Goal: Answer question/provide support

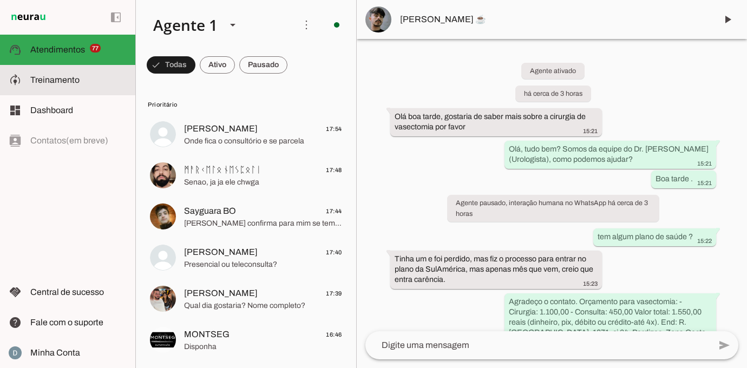
click at [60, 77] on span "Treinamento" at bounding box center [54, 79] width 49 height 9
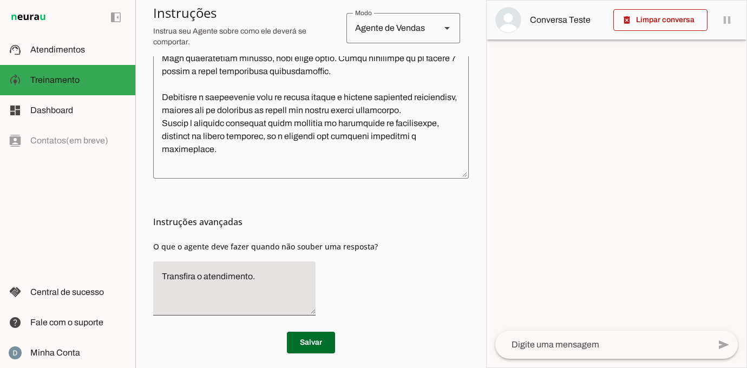
scroll to position [367, 0]
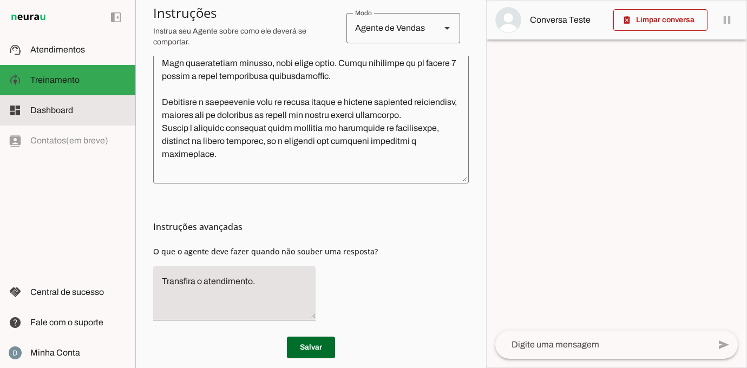
click at [68, 110] on span "Dashboard" at bounding box center [51, 110] width 43 height 9
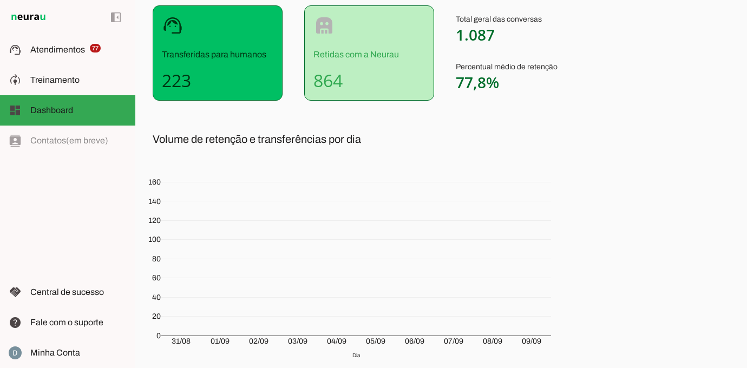
scroll to position [135, 0]
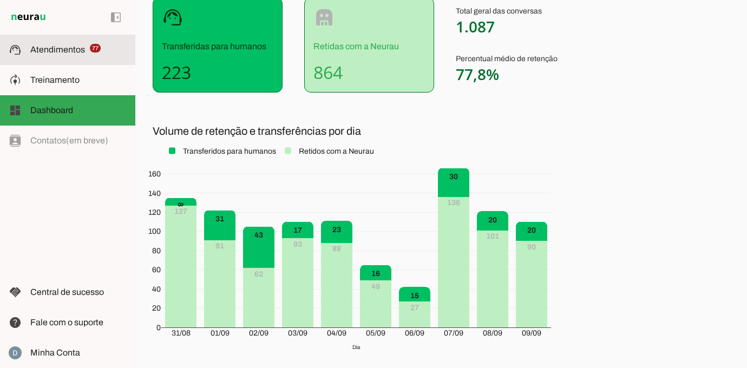
click at [63, 50] on span "Atendimentos" at bounding box center [57, 49] width 55 height 9
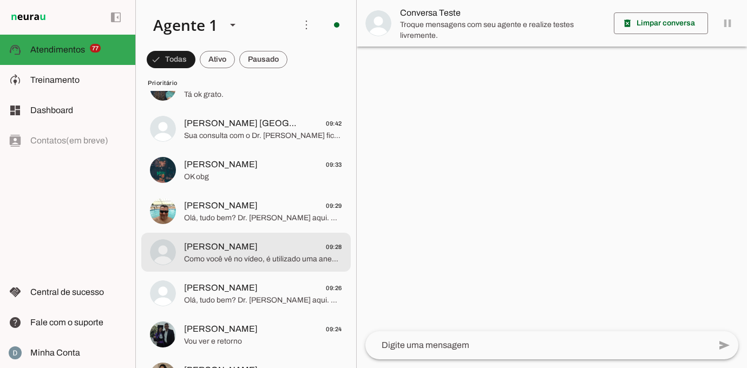
scroll to position [1078, 0]
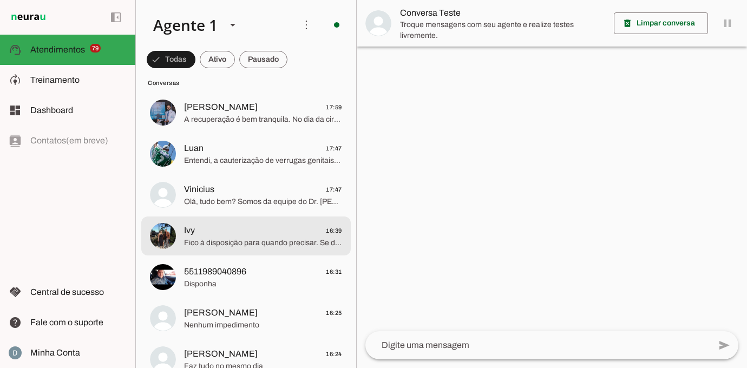
scroll to position [4113, 0]
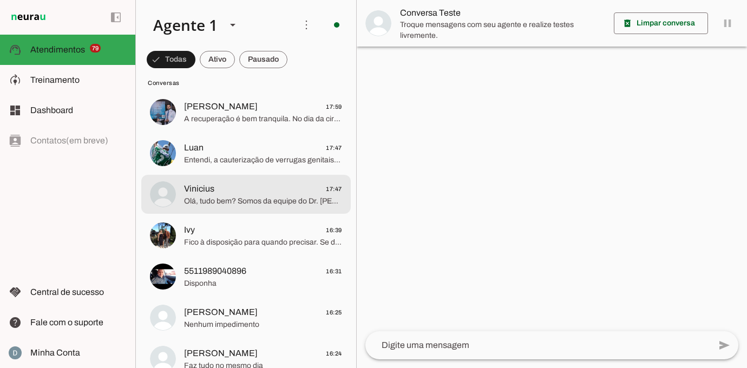
click at [239, 203] on span "Olá, tudo bem? Somos da equipe do Dr. [PERSON_NAME] (Urologista), como podemos …" at bounding box center [263, 201] width 158 height 11
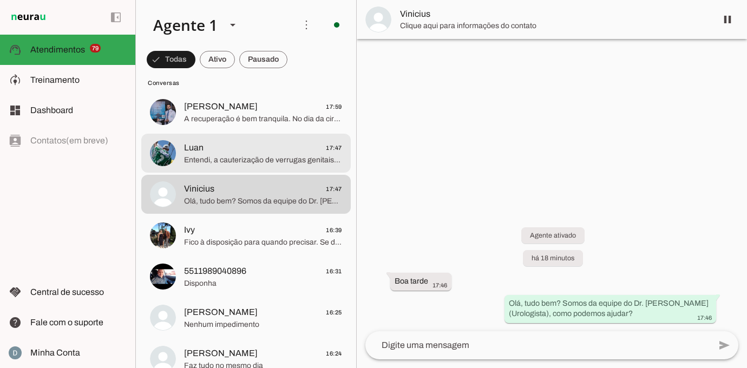
click at [239, 157] on span "Entendi, a cauterização de verrugas genitais (HPV) é feita com anestesia local …" at bounding box center [263, 160] width 158 height 11
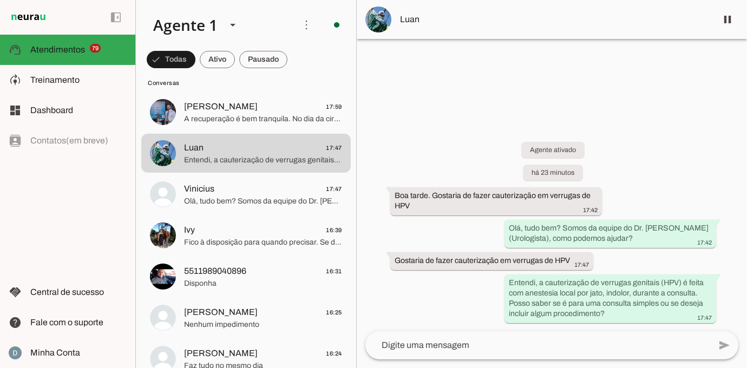
click at [436, 343] on textarea at bounding box center [537, 345] width 345 height 13
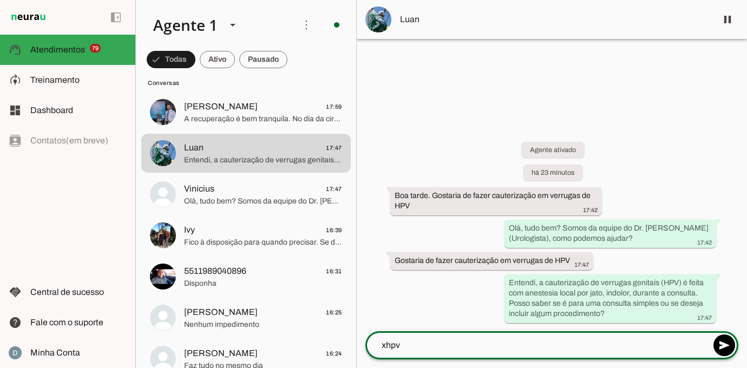
type textarea "Segue informações: O valor da consulta é 450,00. Isso já inclui a remoção (caut…"
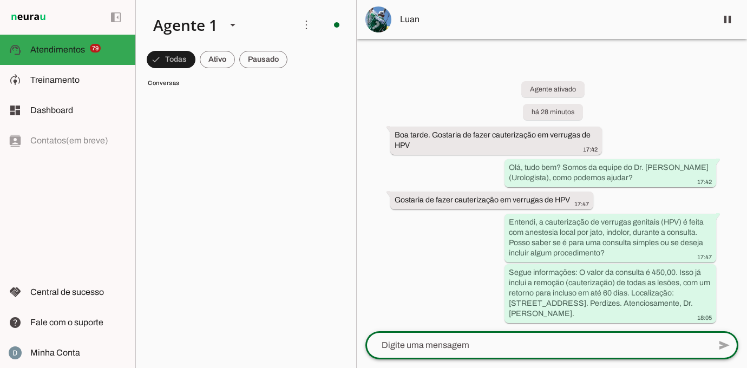
scroll to position [48, 0]
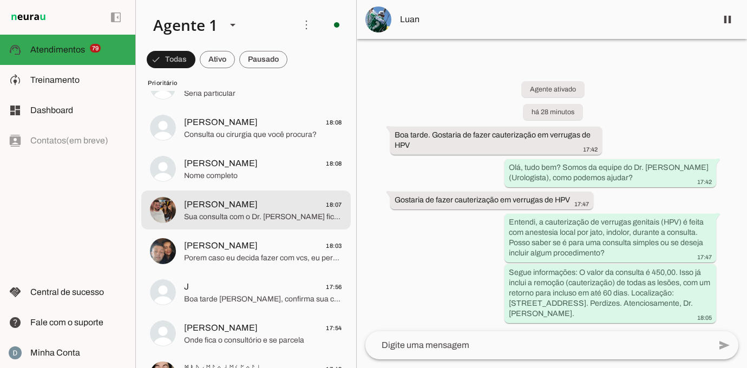
click at [267, 219] on span "Sua consulta com o Dr. [PERSON_NAME] ficou agendada dia [DATE] 13:30 horas . Va…" at bounding box center [263, 217] width 158 height 11
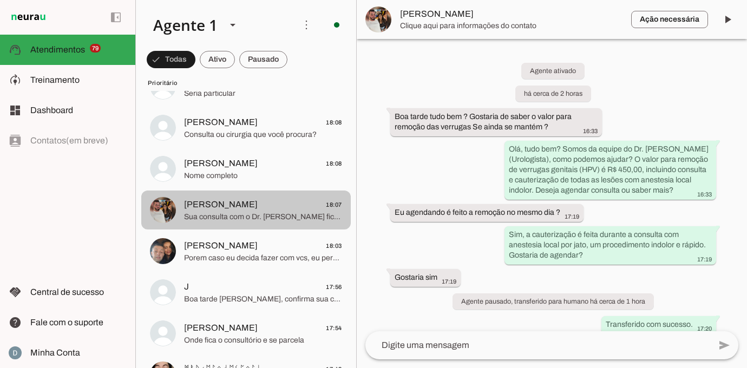
scroll to position [233, 0]
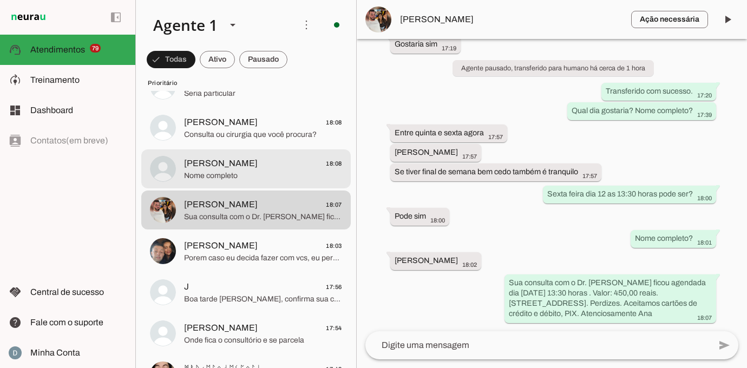
click at [228, 169] on span "[PERSON_NAME] 18:08" at bounding box center [263, 164] width 158 height 14
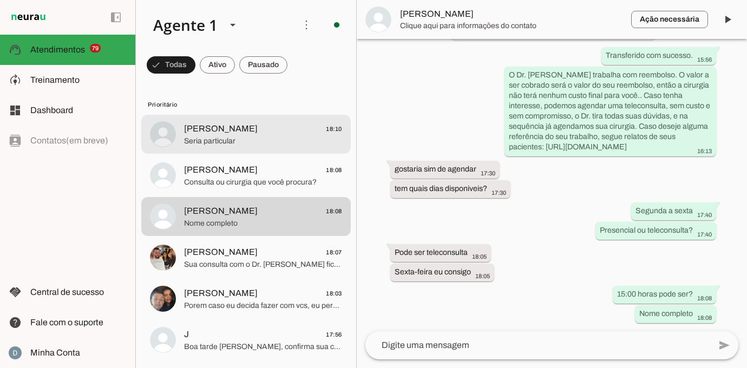
click at [229, 136] on span "Seria particular" at bounding box center [263, 141] width 158 height 11
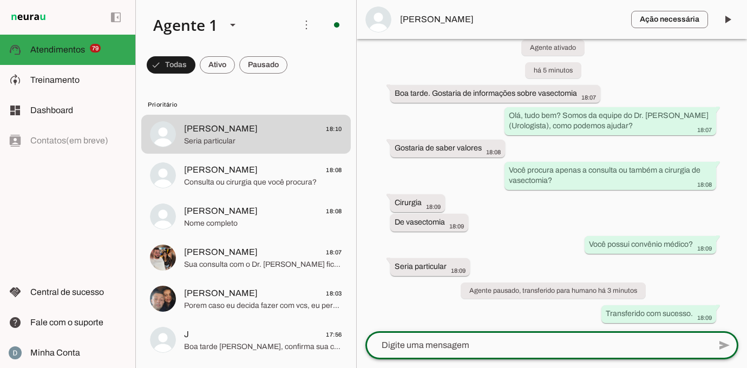
click at [400, 342] on textarea at bounding box center [537, 345] width 345 height 13
type textarea "Agradeço o contato. Orçamento para vasectomia: - Cirurgia: 1.100,00 - Consulta:…"
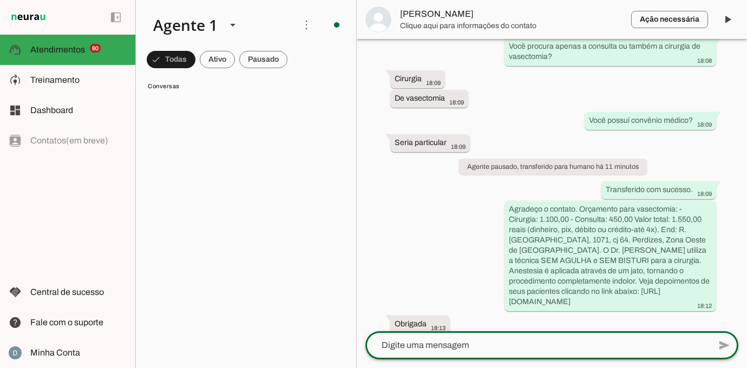
scroll to position [0, 0]
